Goal: Task Accomplishment & Management: Manage account settings

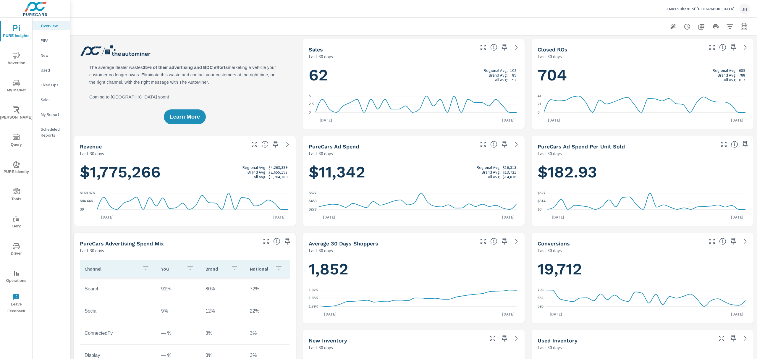
click at [54, 112] on p "My Report" at bounding box center [53, 114] width 25 height 6
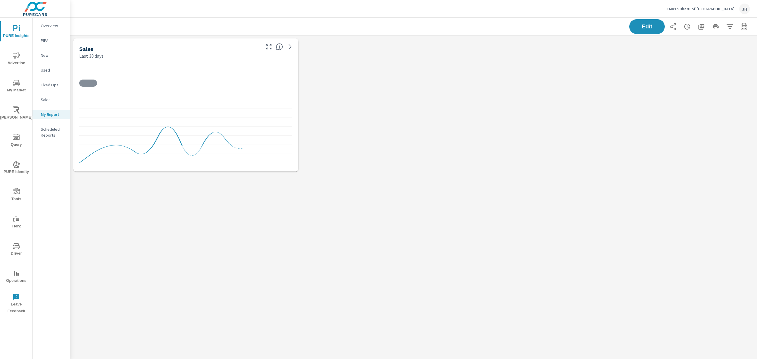
scroll to position [151, 699]
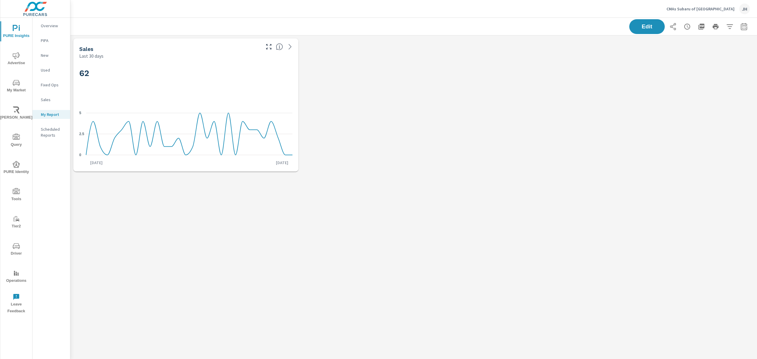
drag, startPoint x: 633, startPoint y: 25, endPoint x: 627, endPoint y: 27, distance: 6.1
click at [633, 25] on button "Edit" at bounding box center [646, 26] width 35 height 15
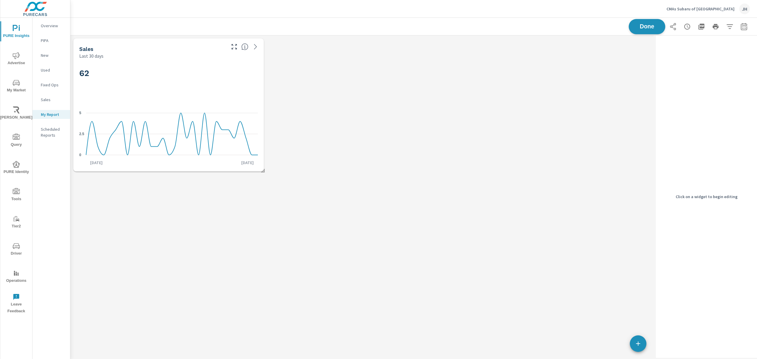
scroll to position [151, 595]
click at [651, 24] on span "Done" at bounding box center [647, 27] width 24 height 6
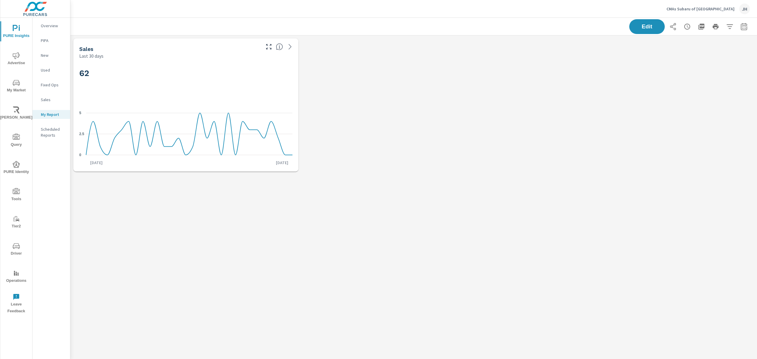
click at [189, 71] on h2 "62" at bounding box center [185, 73] width 213 height 10
drag, startPoint x: 639, startPoint y: 28, endPoint x: 508, endPoint y: 54, distance: 134.0
click at [639, 27] on span "Edit" at bounding box center [647, 26] width 24 height 5
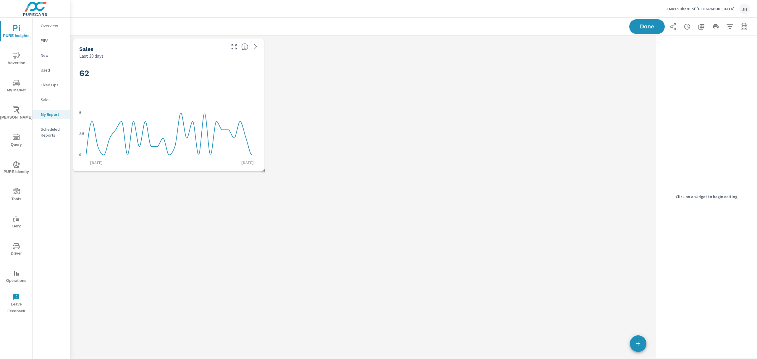
click at [219, 84] on div "62" at bounding box center [168, 83] width 179 height 36
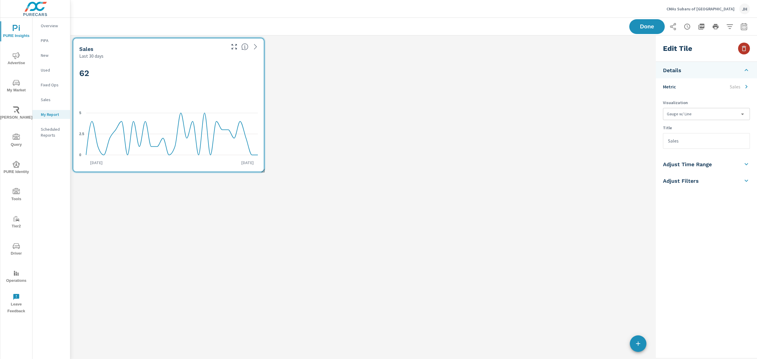
click at [742, 49] on icon "button" at bounding box center [744, 48] width 4 height 5
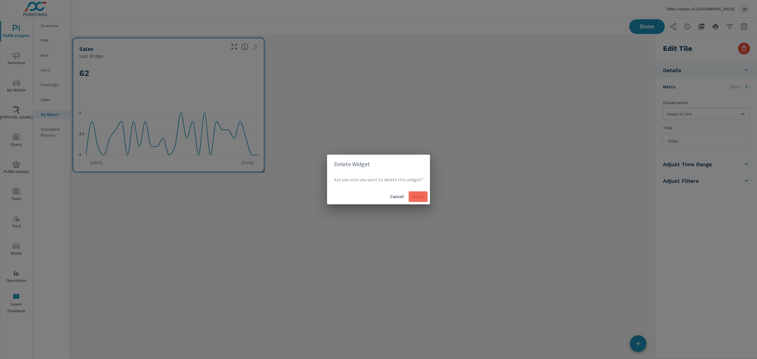
click at [412, 197] on span "Delete" at bounding box center [418, 196] width 14 height 5
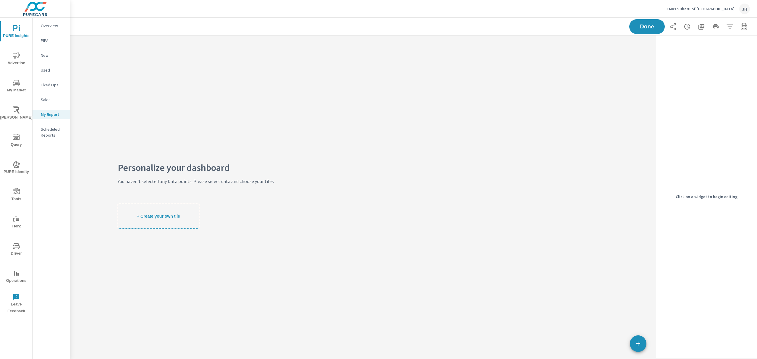
click at [631, 33] on div "Done" at bounding box center [689, 26] width 121 height 15
click at [641, 26] on span "Done" at bounding box center [647, 27] width 24 height 6
